Goal: Task Accomplishment & Management: Manage account settings

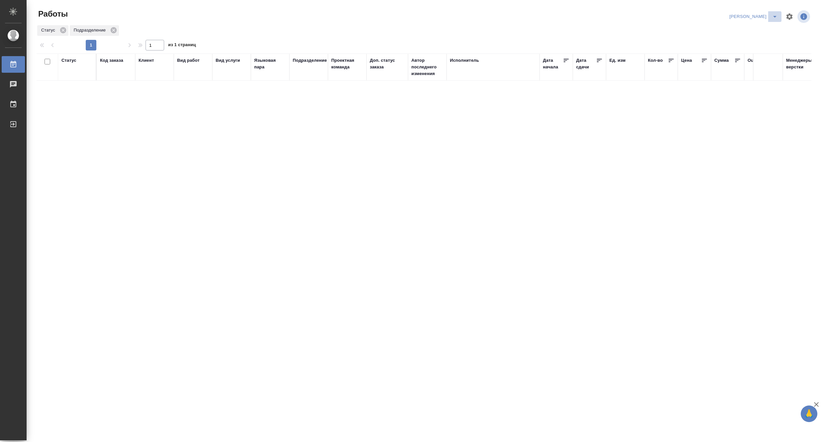
click at [771, 14] on icon "split button" at bounding box center [775, 17] width 8 height 8
click at [756, 57] on li "Верстка и Дизайн" at bounding box center [750, 62] width 64 height 11
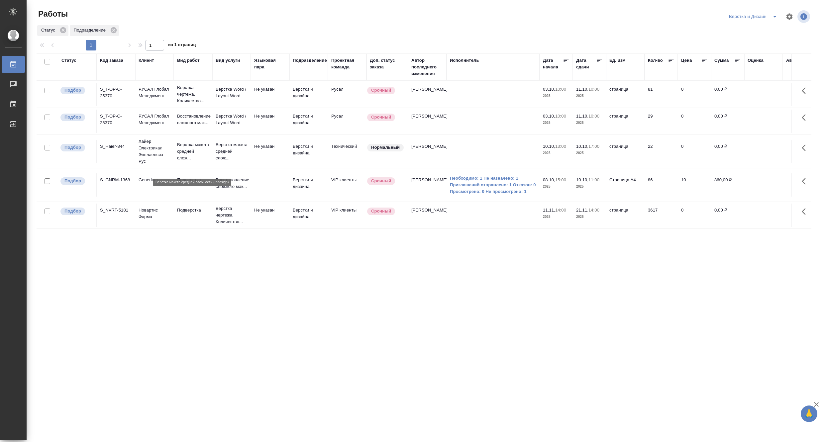
click at [205, 154] on p "Верстка макета средней слож..." at bounding box center [193, 152] width 32 height 20
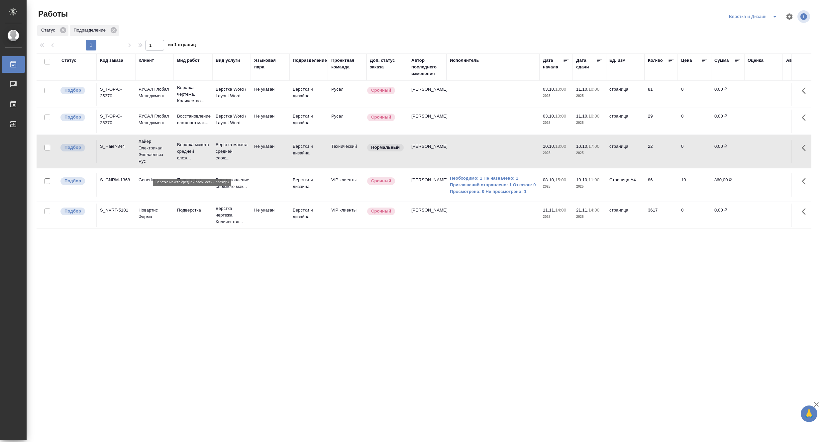
click at [205, 154] on p "Верстка макета средней слож..." at bounding box center [193, 152] width 32 height 20
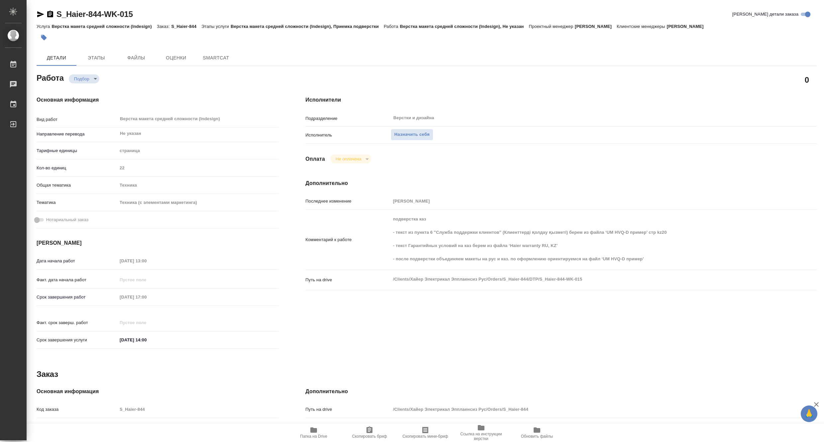
type textarea "x"
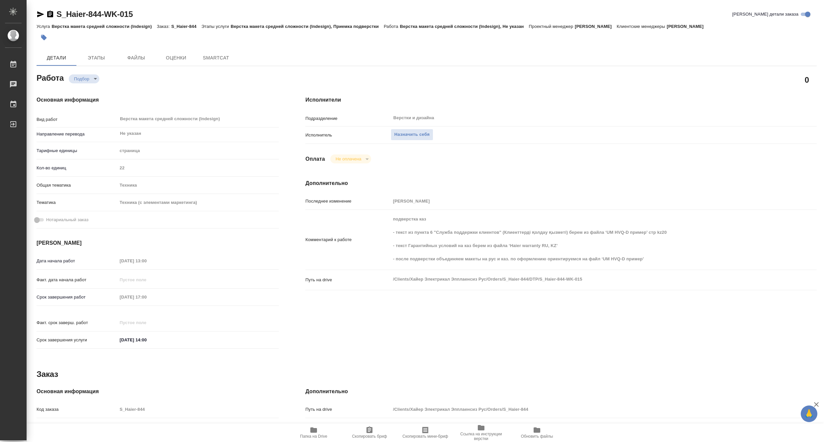
type textarea "x"
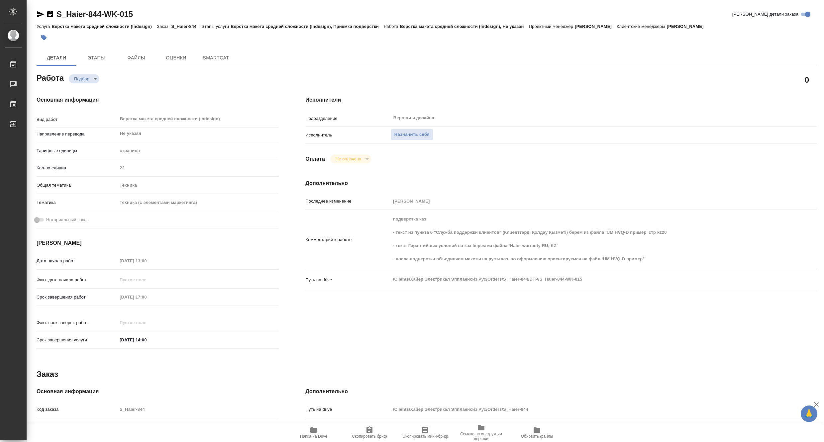
type textarea "x"
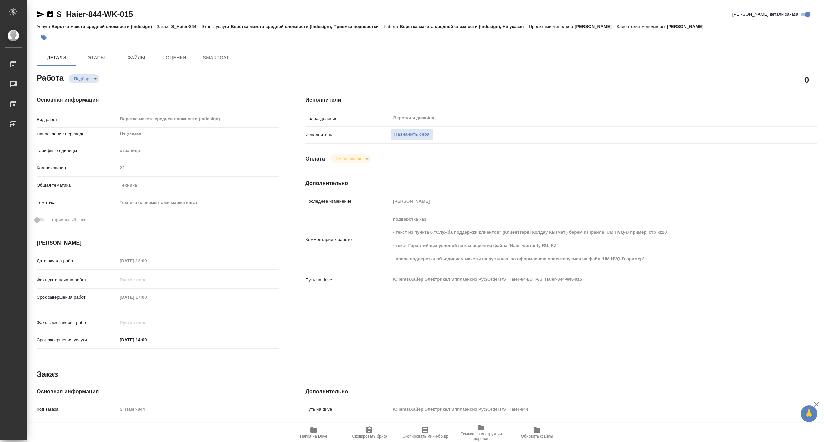
type textarea "x"
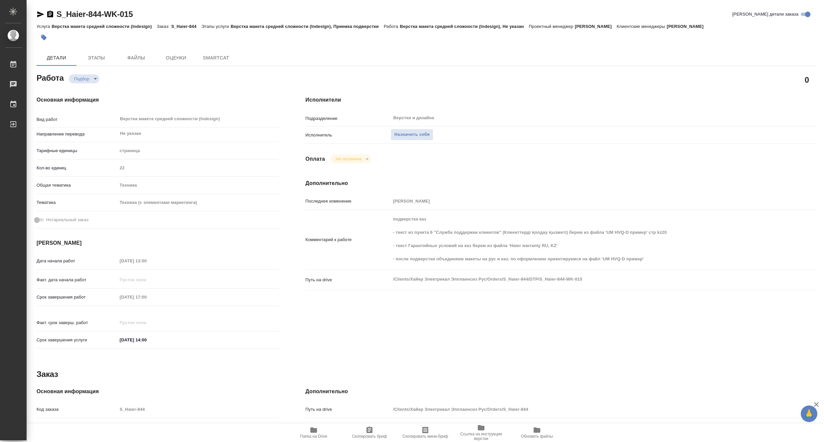
type textarea "x"
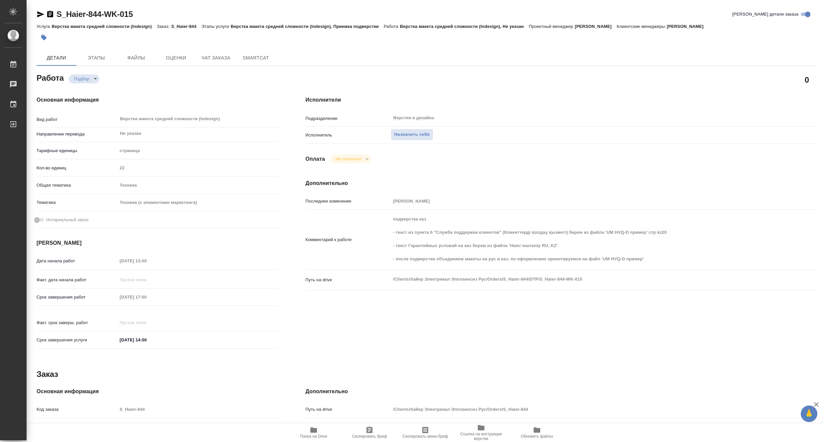
type textarea "x"
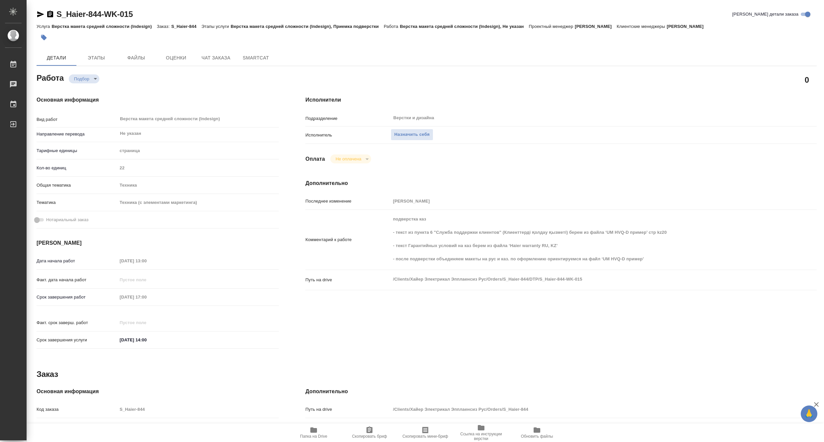
type textarea "x"
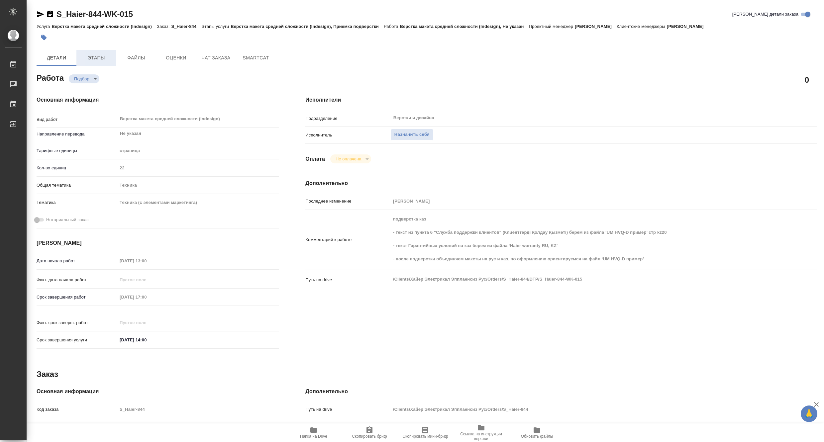
click at [93, 55] on span "Этапы" at bounding box center [96, 58] width 32 height 8
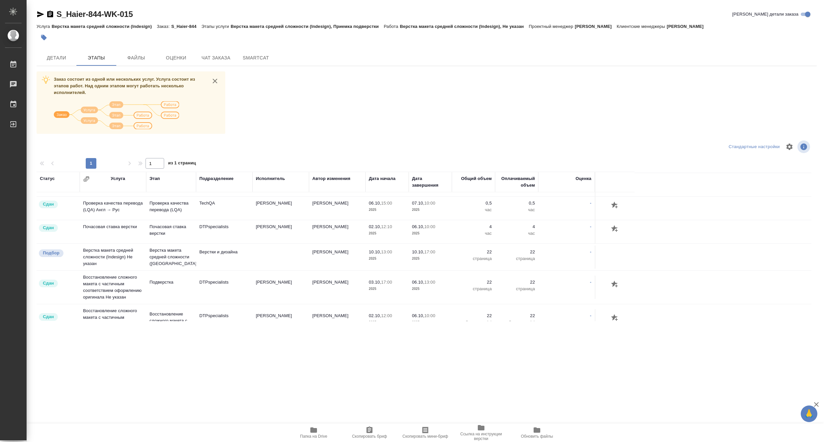
scroll to position [74, 0]
